Goal: Task Accomplishment & Management: Complete application form

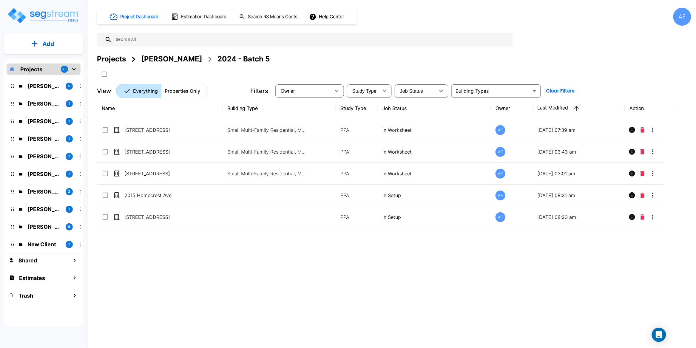
click at [37, 68] on p "Projects" at bounding box center [31, 69] width 22 height 8
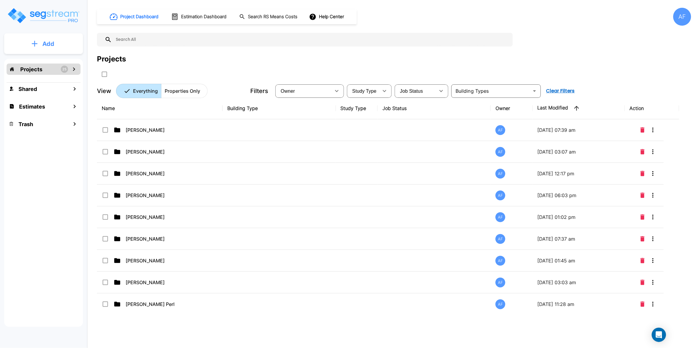
click at [48, 46] on p "Add" at bounding box center [48, 43] width 12 height 9
click at [46, 94] on p "Add Estimate" at bounding box center [47, 94] width 30 height 7
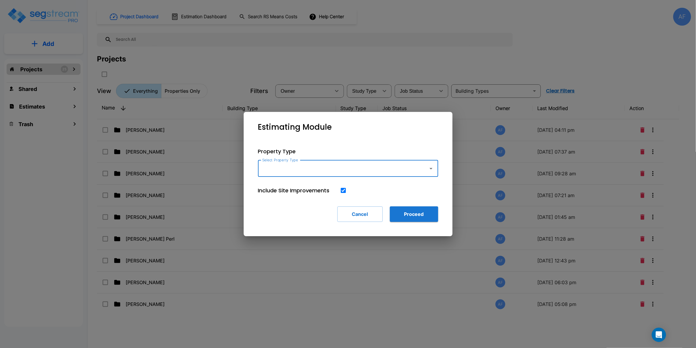
click at [290, 171] on input "Select Property Type" at bounding box center [342, 168] width 162 height 11
click at [299, 184] on li "Single Family Home" at bounding box center [348, 184] width 180 height 11
type input "Single Family Home"
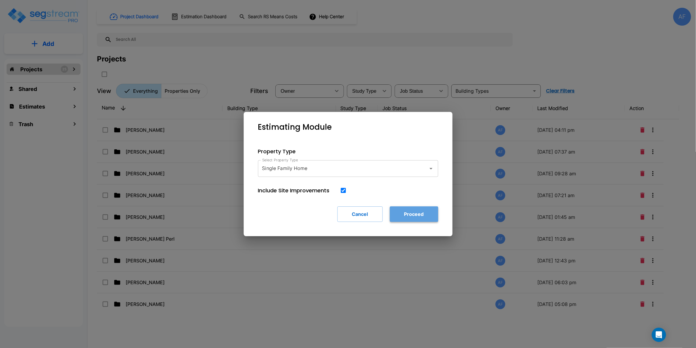
click at [415, 215] on button "Proceed" at bounding box center [414, 214] width 48 height 16
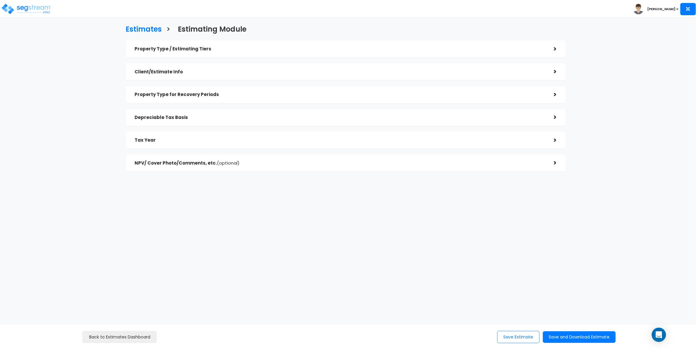
click at [233, 52] on div "Property Type / Estimating Tiers" at bounding box center [340, 49] width 410 height 11
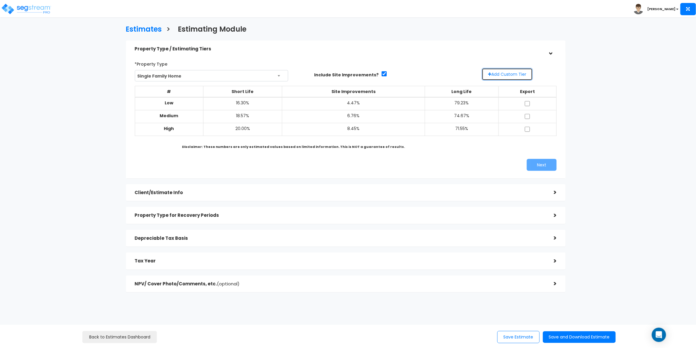
click at [508, 76] on button "Add Custom Tier" at bounding box center [507, 74] width 51 height 13
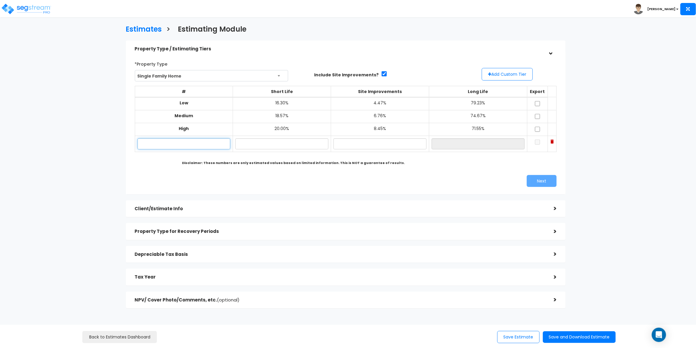
click at [167, 143] on input "text" at bounding box center [184, 143] width 93 height 11
paste input "8805 Urbana Avenue, Lubbock TX"
type input "8805 Urbana Avenue, Lubbock TX"
click at [267, 144] on input "text" at bounding box center [281, 143] width 93 height 11
paste input "15.45"
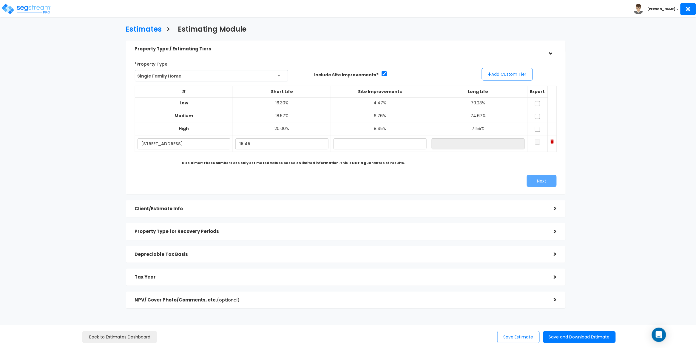
type input "15.45%"
click at [349, 145] on input "text" at bounding box center [379, 143] width 93 height 11
paste input "3.32"
type input "3.32%"
type input "81.23%"
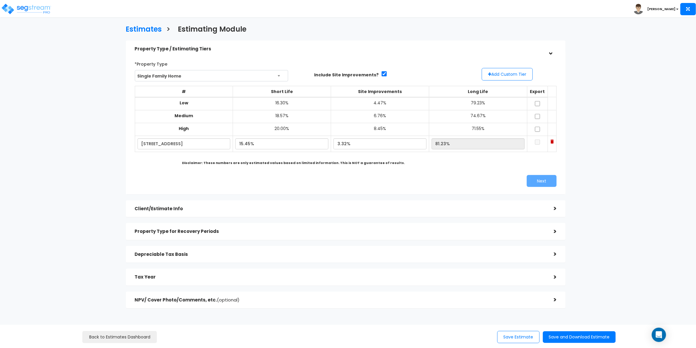
drag, startPoint x: 463, startPoint y: 159, endPoint x: 476, endPoint y: 157, distance: 13.3
click at [464, 159] on div "# Short Life Site Improvements Long Life Export Low 16.30% 4.47% 79.23% Medium …" at bounding box center [345, 122] width 427 height 77
click at [529, 146] on td at bounding box center [537, 144] width 21 height 16
click at [535, 143] on input "checkbox" at bounding box center [538, 142] width 6 height 5
checkbox input "true"
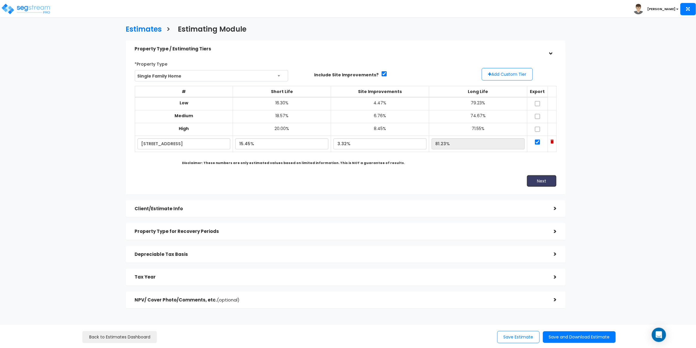
click at [539, 180] on button "Next" at bounding box center [542, 181] width 30 height 12
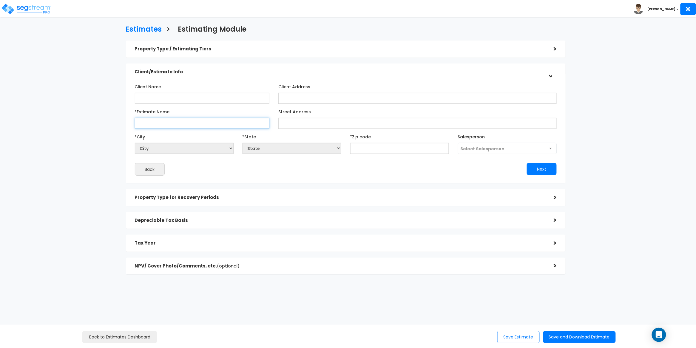
click at [172, 125] on input "*Estimate Name" at bounding box center [202, 123] width 135 height 11
paste input "8805 Urbana Avenue, Lubbock TX"
type input "8805 Urbana Avenue, Lubbock TX"
click at [386, 147] on input "text" at bounding box center [399, 148] width 99 height 11
paste input "79424"
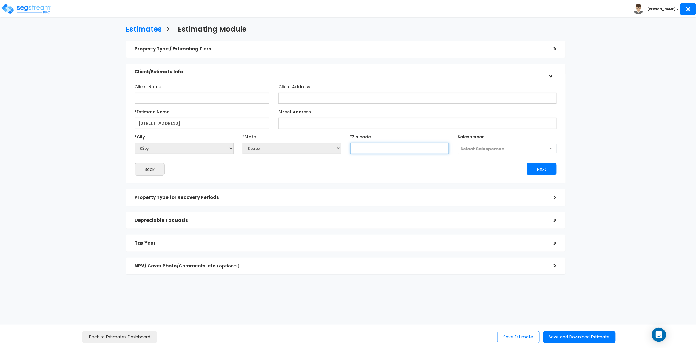
type input "79424"
select select "[GEOGRAPHIC_DATA]"
type input "79424"
click at [283, 169] on div "Back" at bounding box center [237, 169] width 215 height 13
drag, startPoint x: 223, startPoint y: 124, endPoint x: 184, endPoint y: 125, distance: 38.2
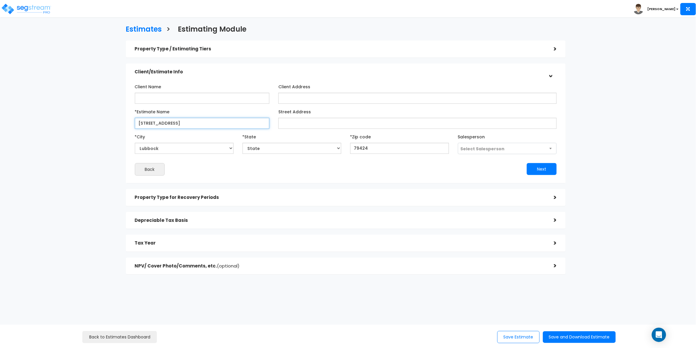
click at [184, 125] on input "8805 Urbana Avenue, Lubbock TX" at bounding box center [202, 123] width 135 height 11
type input "[STREET_ADDRESS],"
click at [341, 165] on div "Back" at bounding box center [237, 169] width 215 height 13
click at [471, 148] on span "Select Salesperson" at bounding box center [483, 149] width 44 height 6
select select "157"
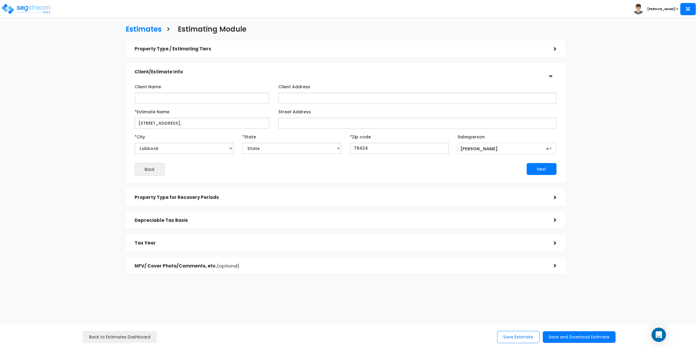
drag, startPoint x: 372, startPoint y: 167, endPoint x: 377, endPoint y: 168, distance: 5.0
click at [372, 167] on div "Next" at bounding box center [453, 169] width 215 height 12
click at [542, 168] on button "Next" at bounding box center [542, 169] width 30 height 12
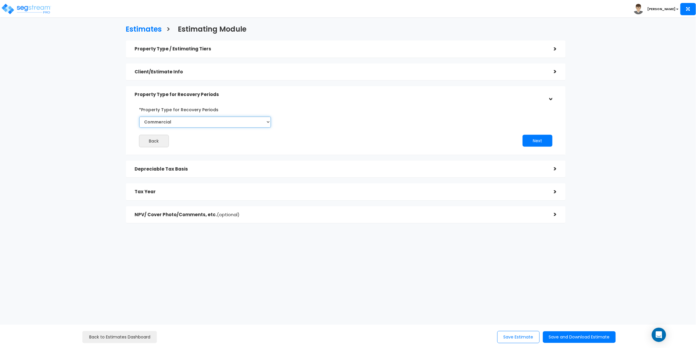
click at [226, 123] on select "Commercial Residential" at bounding box center [205, 122] width 132 height 11
select select "Residential"
click at [139, 117] on select "Commercial Residential" at bounding box center [205, 122] width 132 height 11
click at [534, 142] on button "Next" at bounding box center [538, 141] width 30 height 12
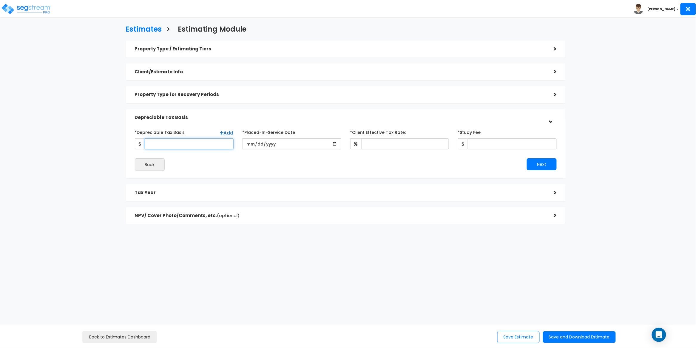
click at [161, 146] on input "*Depreciable Tax Basis" at bounding box center [189, 143] width 89 height 11
paste input "479,955"
type input "479,955"
click at [252, 143] on input "date" at bounding box center [291, 143] width 99 height 11
click at [269, 177] on div "*Depreciable Tax Basis Add 479,955 *Placed-In-Service Date 2020-03-01 *Purchase…" at bounding box center [346, 149] width 440 height 58
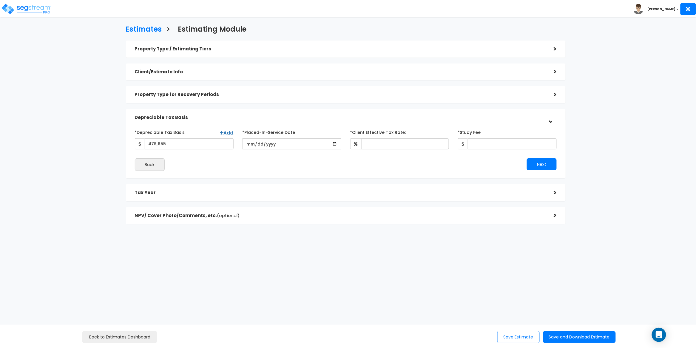
click at [325, 156] on div "*Depreciable Tax Basis Add 479,955 *Placed-In-Service Date 2020-03-01" at bounding box center [346, 149] width 422 height 44
click at [280, 141] on input "[DATE]" at bounding box center [291, 143] width 99 height 11
click at [279, 143] on input "[DATE]" at bounding box center [291, 143] width 99 height 11
drag, startPoint x: 271, startPoint y: 142, endPoint x: 239, endPoint y: 143, distance: 32.2
click at [239, 143] on div "*Placed-In-Service Date 2020-03-01" at bounding box center [292, 138] width 108 height 22
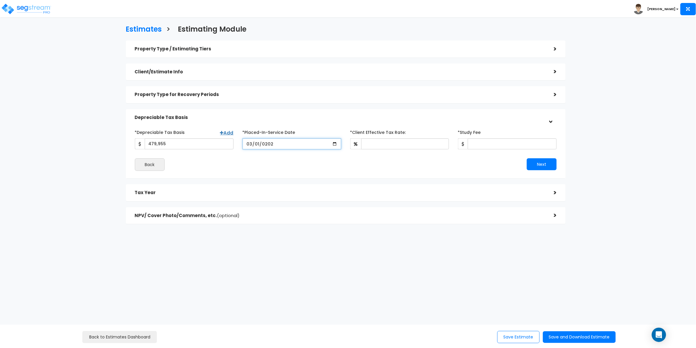
type input "2025-03-01"
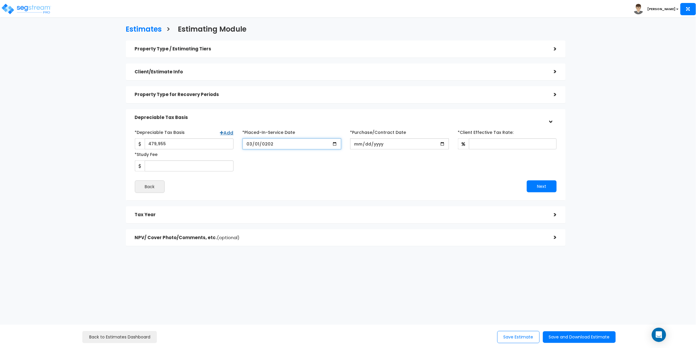
drag, startPoint x: 282, startPoint y: 143, endPoint x: 253, endPoint y: 142, distance: 29.0
click at [253, 142] on input "2025-03-01" at bounding box center [291, 143] width 99 height 11
click at [271, 144] on input "2025-03-01" at bounding box center [291, 143] width 99 height 11
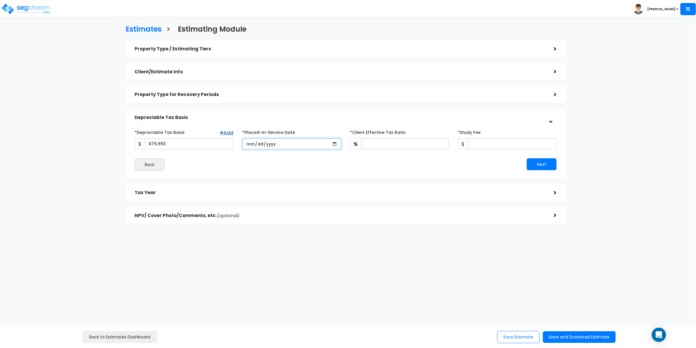
click at [249, 143] on input "date" at bounding box center [291, 143] width 99 height 11
type input "[DATE]"
click at [268, 158] on div "Back" at bounding box center [237, 164] width 215 height 13
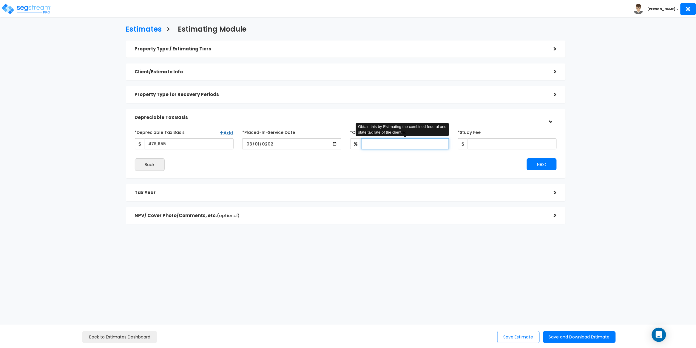
click at [392, 144] on input "*Client Effective Tax Rate:" at bounding box center [405, 143] width 88 height 11
type input "30"
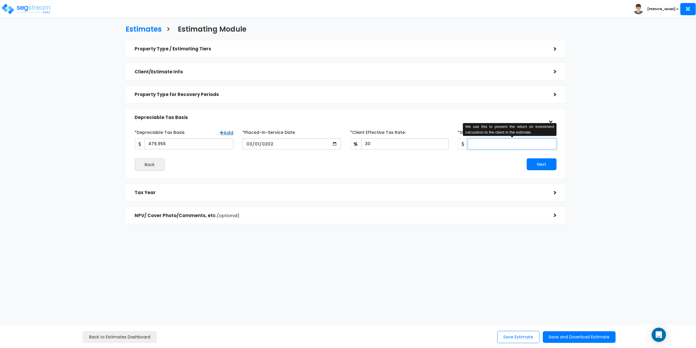
click at [501, 147] on input "*Study Fee" at bounding box center [512, 143] width 89 height 11
type input "3,500"
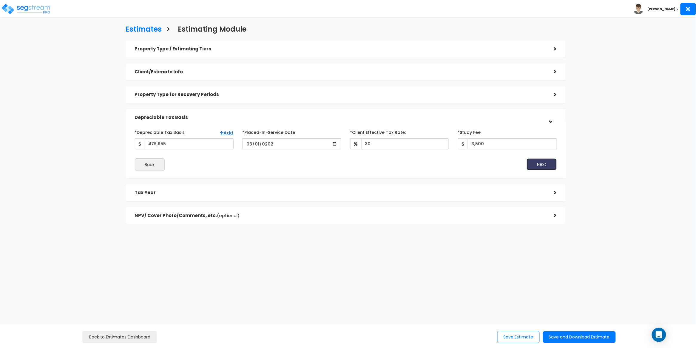
click at [546, 166] on button "Next" at bounding box center [542, 164] width 30 height 12
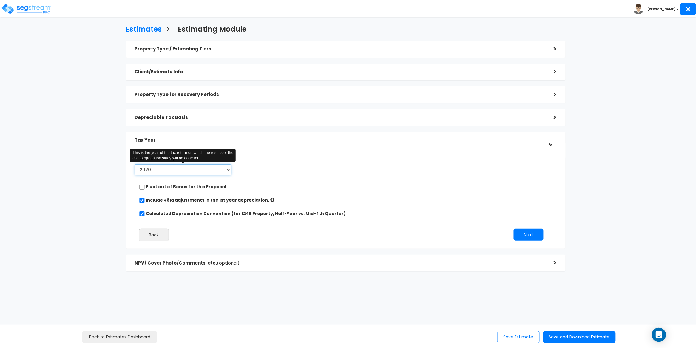
click at [204, 171] on select "2020 2021 2022 2023 2024 2025 2026" at bounding box center [183, 169] width 97 height 11
select select "2025"
click at [135, 164] on select "2020 2021 2022 2023 2024 2025 2026" at bounding box center [183, 169] width 97 height 11
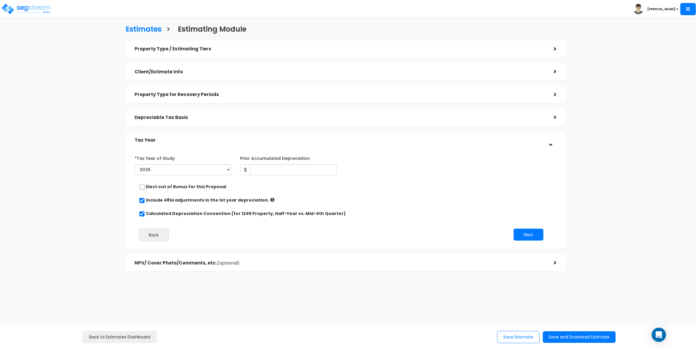
click at [390, 170] on div "*Tax Year of Study 2020 2021 2022 2023 2024 2025 2026 This is the year of the t…" at bounding box center [341, 165] width 422 height 24
click at [261, 169] on input "Prior Accumulated Depreciation" at bounding box center [293, 169] width 87 height 11
paste input "58,982.62"
type input "58,982.62"
click at [371, 186] on div "Elect out of Bonus for this Proposal" at bounding box center [343, 187] width 409 height 7
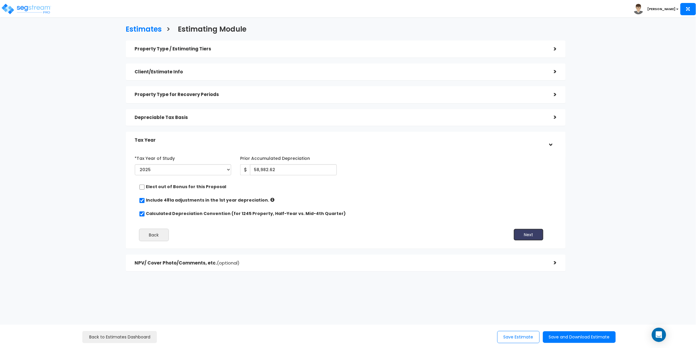
click at [535, 229] on button "Next" at bounding box center [529, 235] width 30 height 12
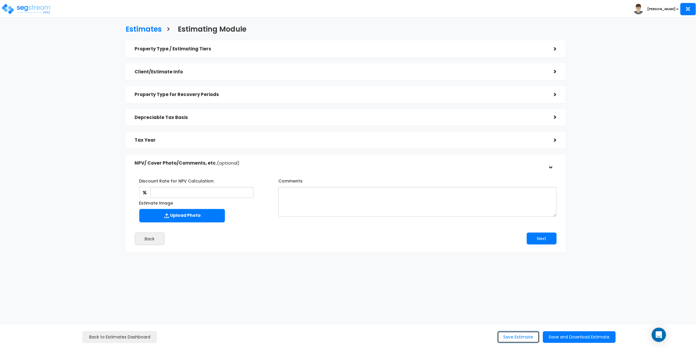
drag, startPoint x: 524, startPoint y: 331, endPoint x: 523, endPoint y: 334, distance: 3.2
click at [524, 332] on button "Save Estimate" at bounding box center [518, 337] width 42 height 12
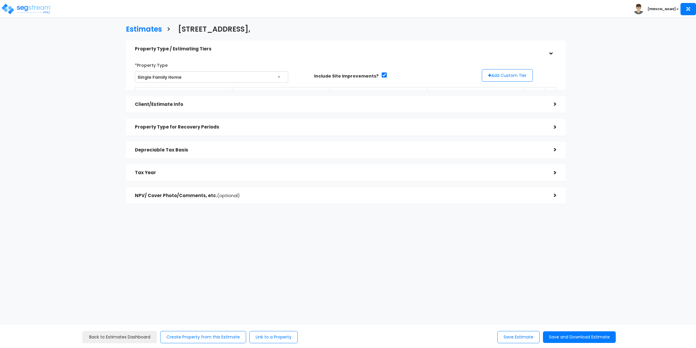
select select "[GEOGRAPHIC_DATA]"
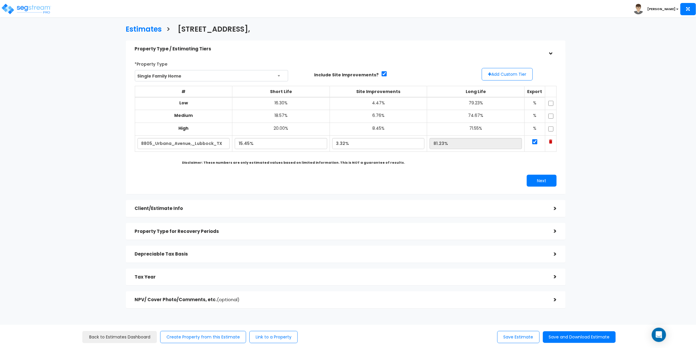
click at [329, 206] on h5 "Client/Estimate Info" at bounding box center [340, 208] width 410 height 5
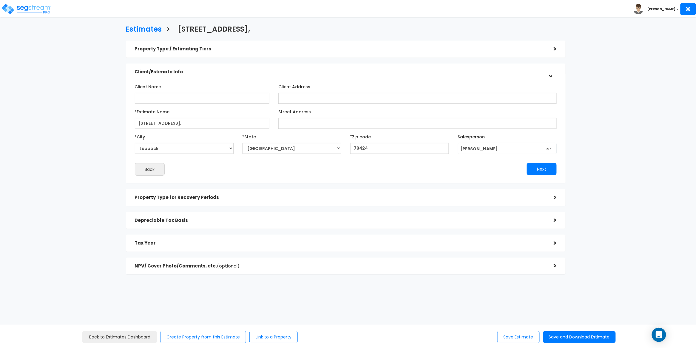
click at [329, 192] on div "Property Type for Recovery Periods" at bounding box center [340, 197] width 410 height 11
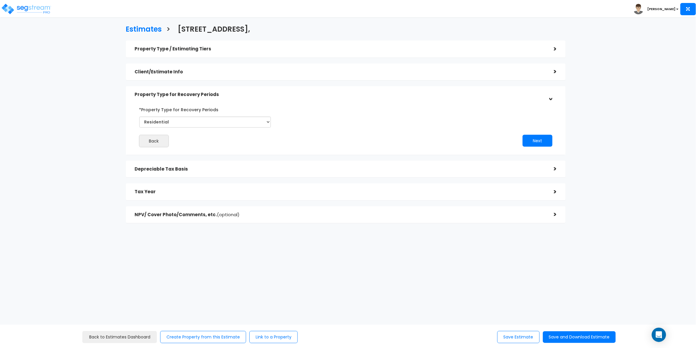
drag, startPoint x: 417, startPoint y: 275, endPoint x: 437, endPoint y: 286, distance: 23.1
click at [417, 275] on div "Estimates > 8805 Urbana Avenue, Property Type / Estimating Tiers > *Property Ty…" at bounding box center [345, 126] width 572 height 336
click at [572, 338] on button "Save and Download Estimate" at bounding box center [579, 337] width 73 height 12
click at [245, 168] on h5 "Depreciable Tax Basis" at bounding box center [340, 169] width 410 height 5
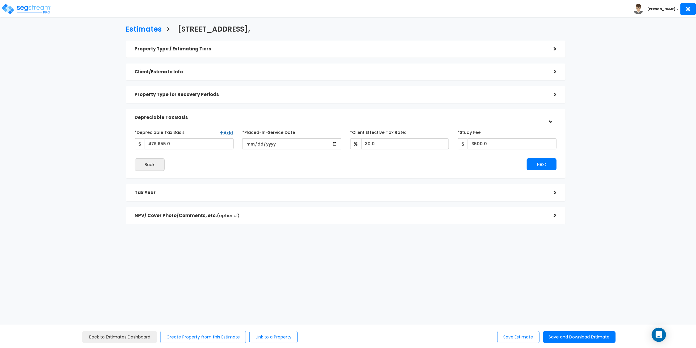
click at [247, 185] on div "Tax Year >" at bounding box center [346, 192] width 440 height 17
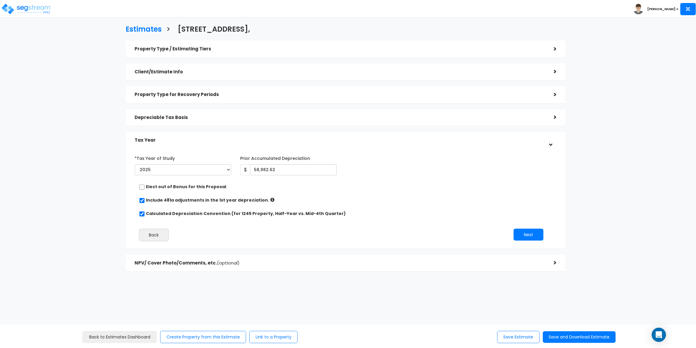
click at [420, 179] on div "*Tax Year of Study 2020 2021 2022 2023 2024 2025 2026 Prior Accumulated Depreci…" at bounding box center [341, 199] width 422 height 98
click at [225, 50] on h5 "Property Type / Estimating Tiers" at bounding box center [340, 49] width 410 height 5
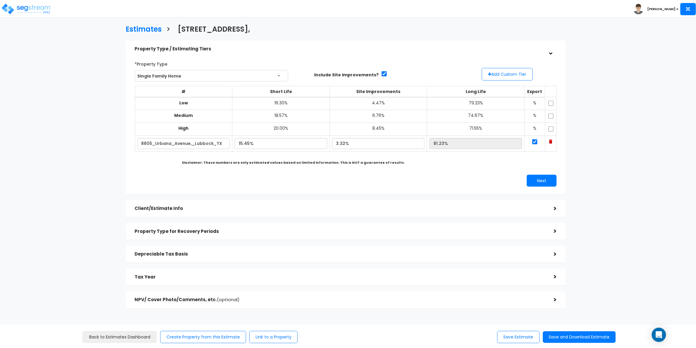
click at [225, 50] on h5 "Property Type / Estimating Tiers" at bounding box center [340, 49] width 410 height 5
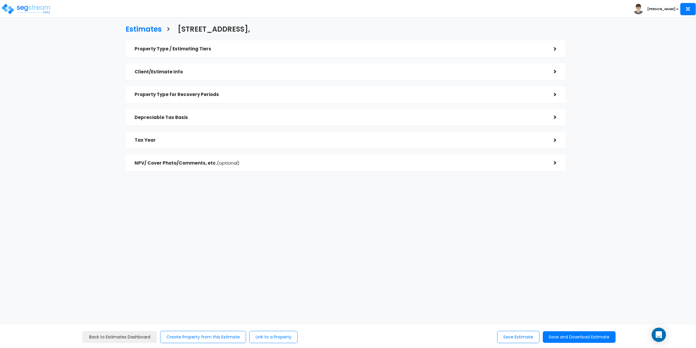
click at [219, 66] on div "Client/Estimate Info >" at bounding box center [346, 72] width 440 height 17
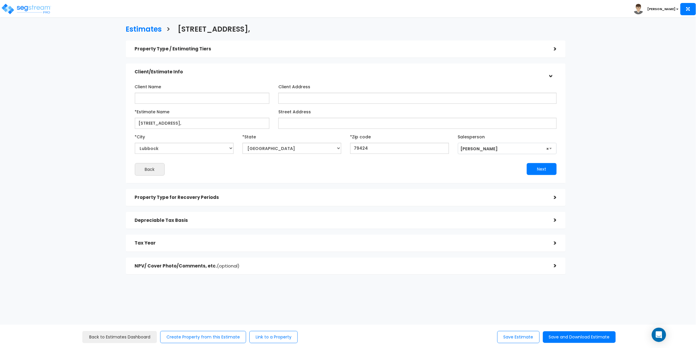
click at [219, 66] on div "Client/Estimate Info >" at bounding box center [346, 72] width 440 height 17
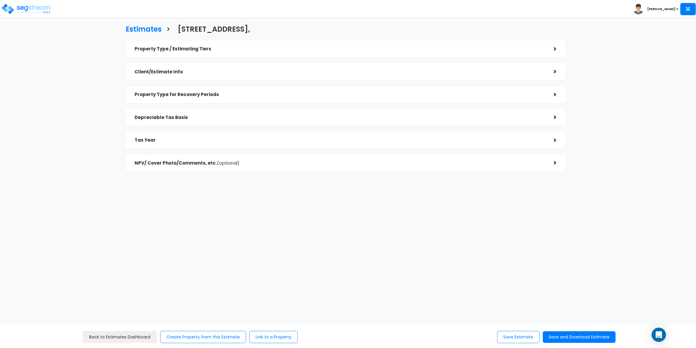
click at [229, 92] on h5 "Property Type for Recovery Periods" at bounding box center [340, 94] width 410 height 5
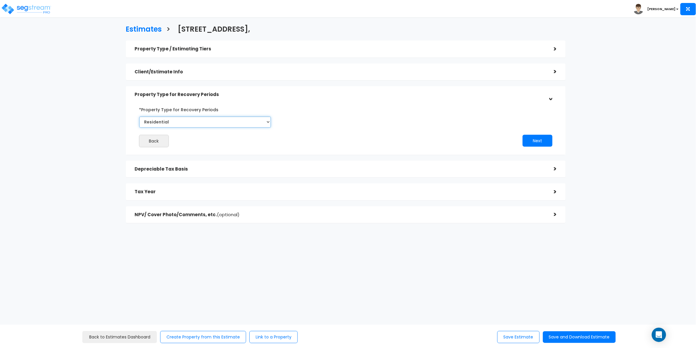
click at [220, 121] on select "Commercial Residential" at bounding box center [205, 122] width 132 height 11
select select "Commercial"
click at [139, 117] on select "Commercial Residential" at bounding box center [205, 122] width 132 height 11
click at [533, 140] on button "Next" at bounding box center [538, 141] width 30 height 12
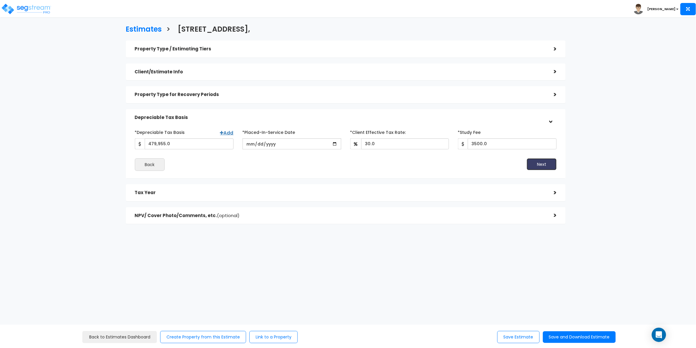
click at [545, 163] on button "Next" at bounding box center [542, 164] width 30 height 12
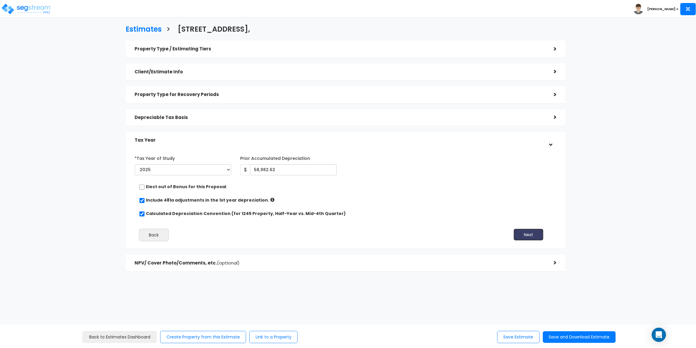
click at [528, 233] on button "Next" at bounding box center [529, 235] width 30 height 12
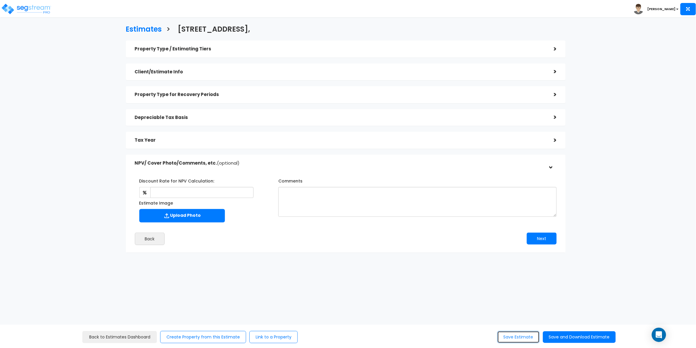
click at [521, 339] on button "Save Estimate" at bounding box center [518, 337] width 42 height 12
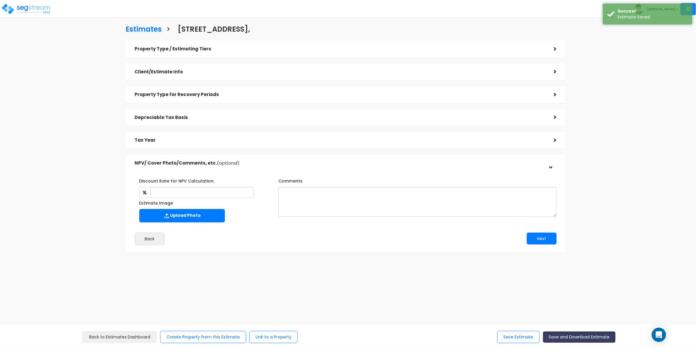
click at [585, 333] on button "Save and Download Estimate" at bounding box center [579, 337] width 73 height 12
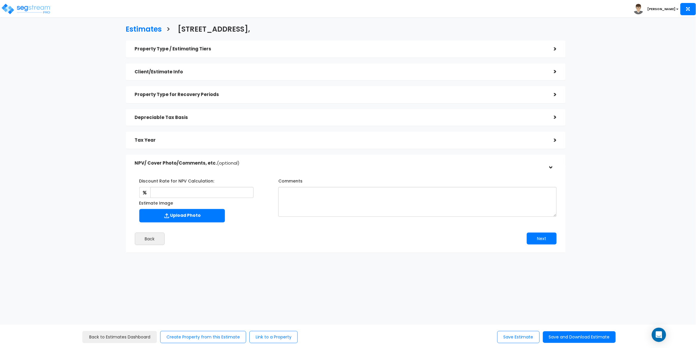
click at [104, 95] on div "Estimates > 8805 Urbana Avenue, Property Type / Estimating Tiers > *Property Ty…" at bounding box center [345, 141] width 572 height 366
click at [258, 120] on div "Depreciable Tax Basis" at bounding box center [340, 117] width 410 height 11
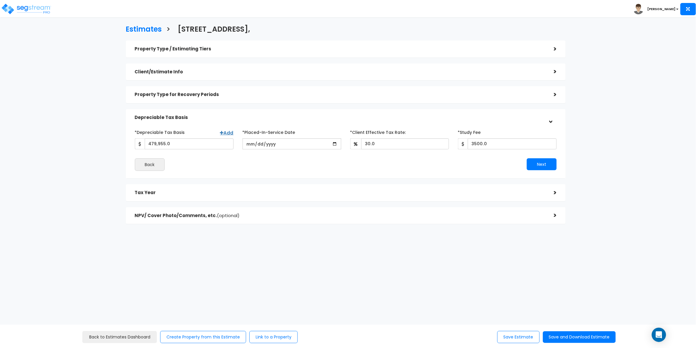
click at [258, 120] on div "Depreciable Tax Basis" at bounding box center [340, 117] width 410 height 11
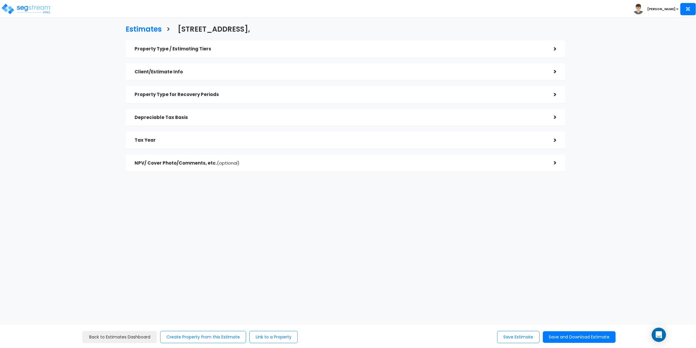
click at [251, 136] on div "Tax Year" at bounding box center [340, 140] width 410 height 11
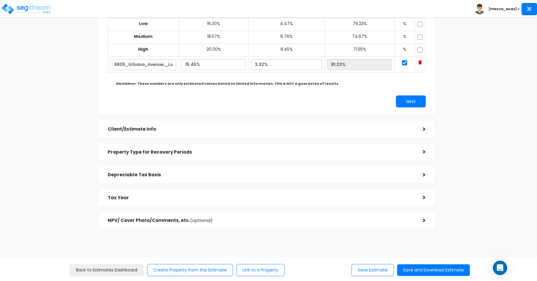
scroll to position [84, 0]
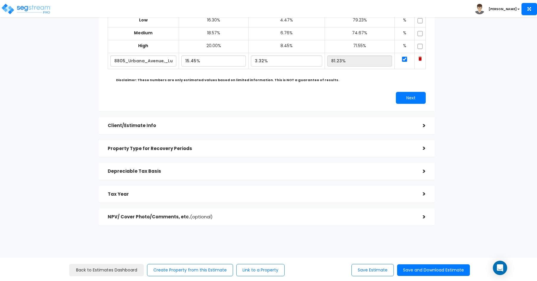
click at [221, 172] on h5 "Depreciable Tax Basis" at bounding box center [261, 171] width 306 height 5
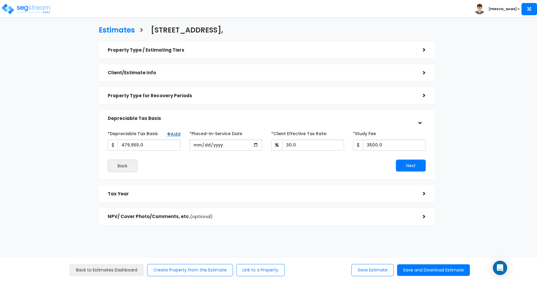
click at [217, 191] on h5 "Tax Year" at bounding box center [261, 193] width 306 height 5
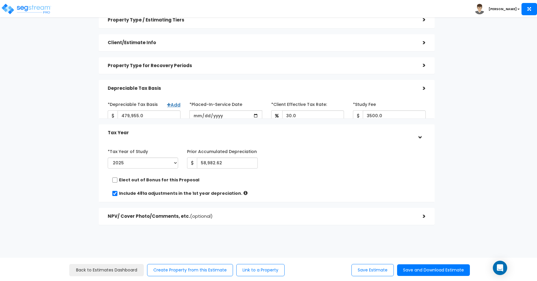
scroll to position [48, 0]
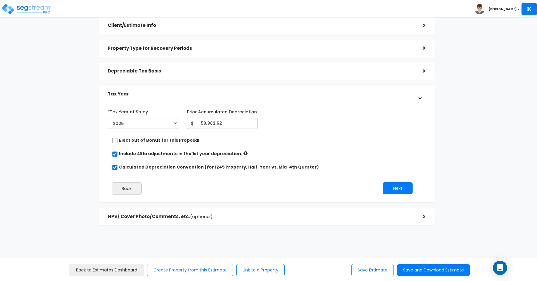
click at [194, 31] on div "Client/Estimate Info >" at bounding box center [267, 25] width 336 height 17
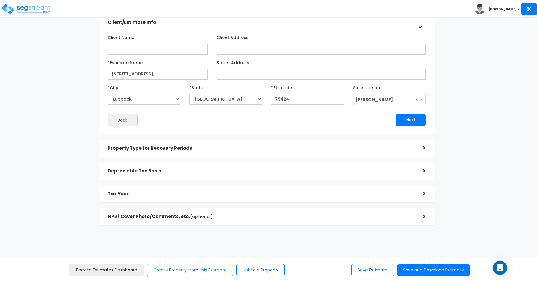
scroll to position [51, 0]
click at [212, 148] on h5 "Property Type for Recovery Periods" at bounding box center [261, 148] width 306 height 5
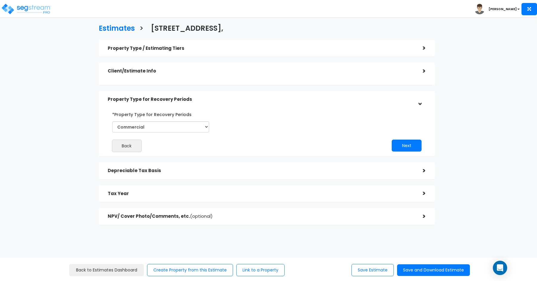
scroll to position [0, 0]
